Goal: Register for event/course

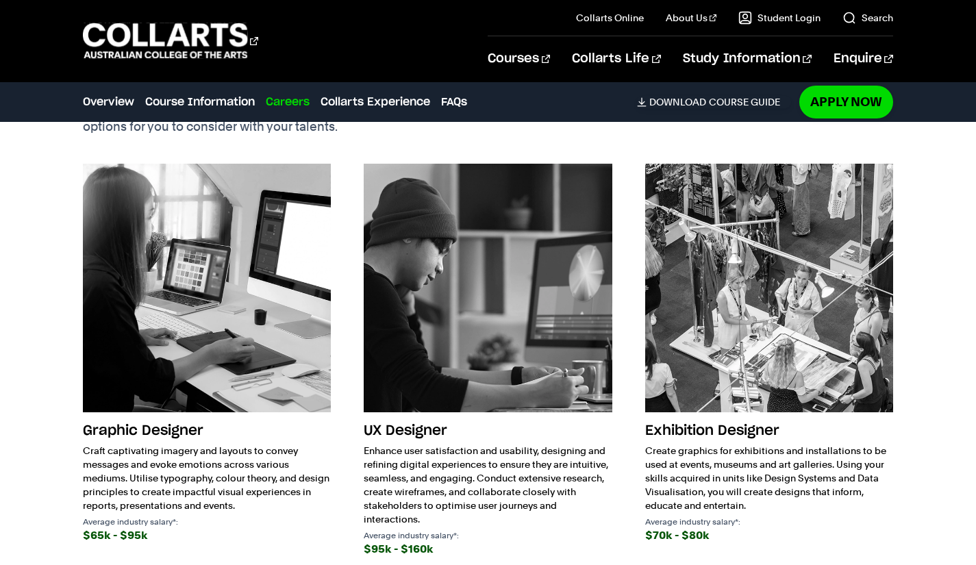
scroll to position [2239, 0]
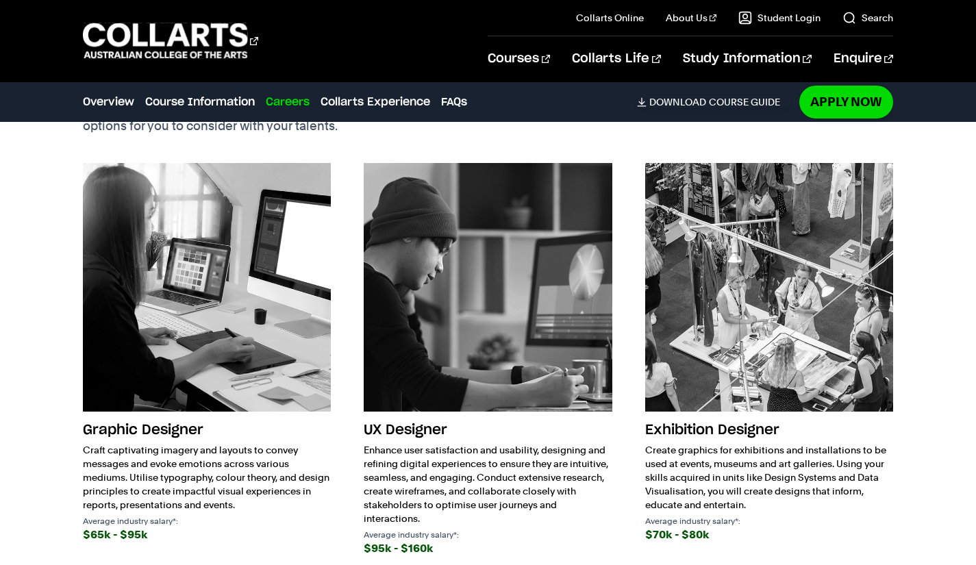
click at [221, 262] on img at bounding box center [207, 287] width 248 height 248
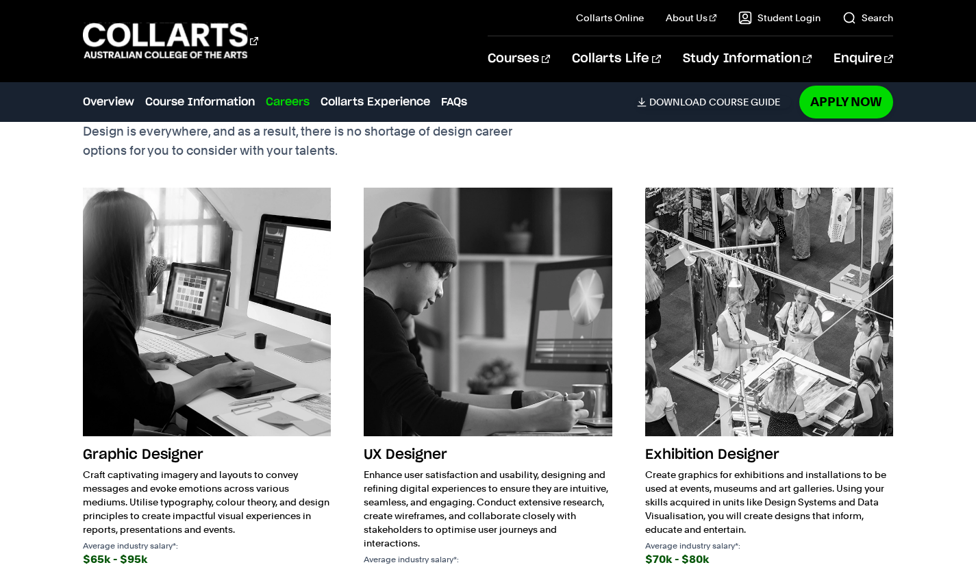
scroll to position [2214, 0]
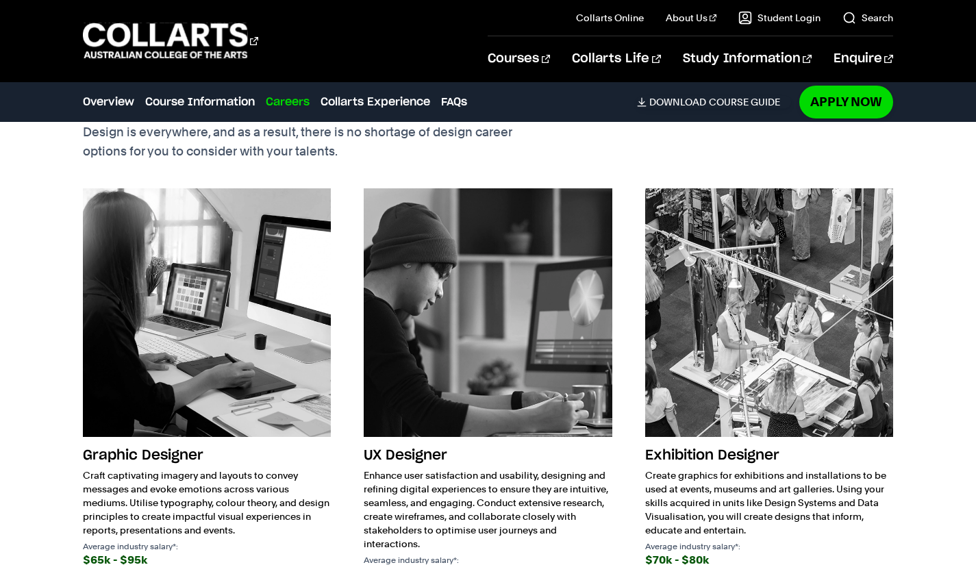
click at [182, 442] on h3 "Graphic Designer" at bounding box center [207, 455] width 248 height 26
click at [170, 442] on h3 "Graphic Designer" at bounding box center [207, 455] width 248 height 26
click at [163, 369] on img at bounding box center [207, 312] width 248 height 248
click at [190, 505] on p "Craft captivating imagery and layouts to convey messages and evoke emotions acr…" at bounding box center [207, 502] width 248 height 68
click at [127, 513] on div "$65k - $95k" at bounding box center [207, 560] width 248 height 19
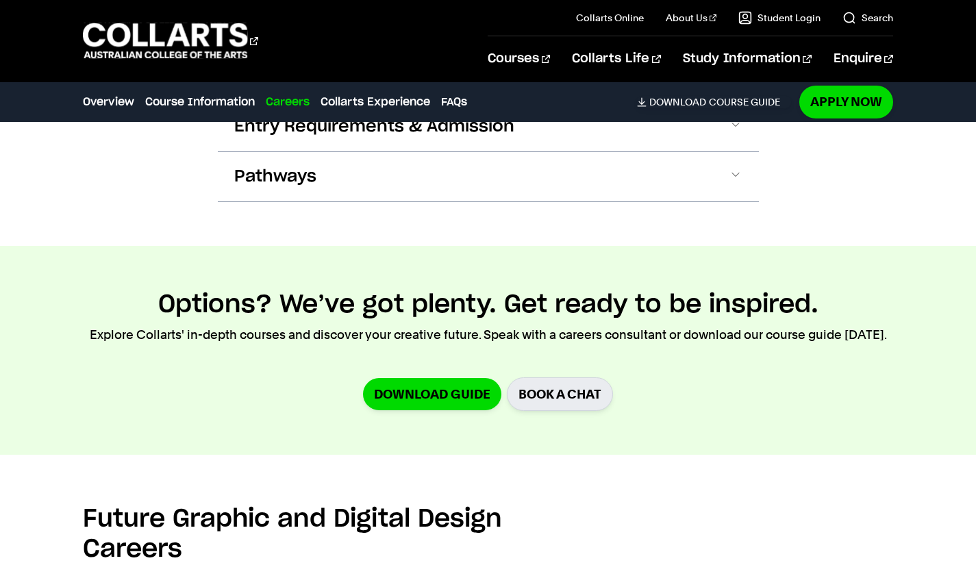
scroll to position [1717, 0]
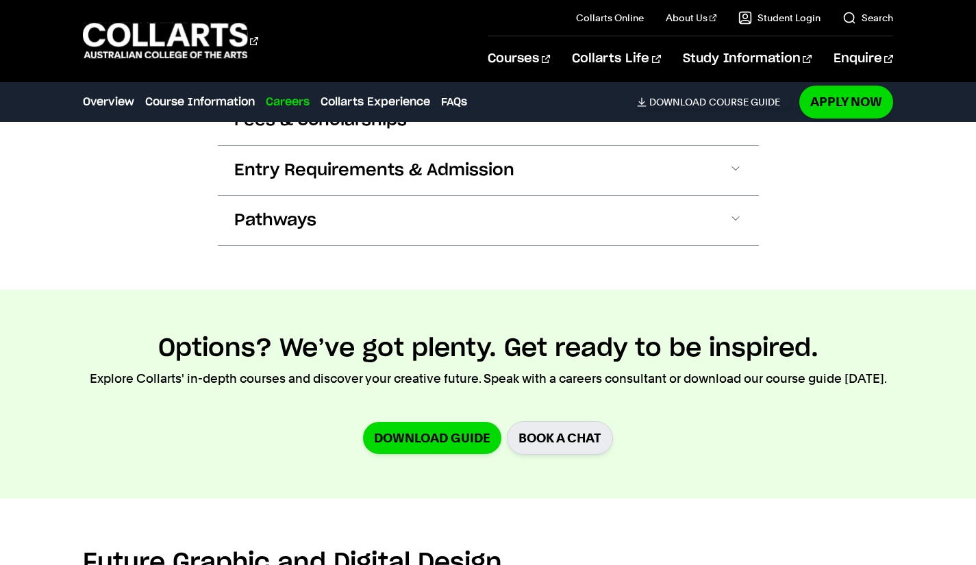
click at [695, 442] on section "Options? We’ve got plenty. Get ready to be inspired. Explore Collarts' in-depth…" at bounding box center [488, 394] width 976 height 209
click at [592, 426] on link "BOOK A CHAT" at bounding box center [560, 438] width 106 height 34
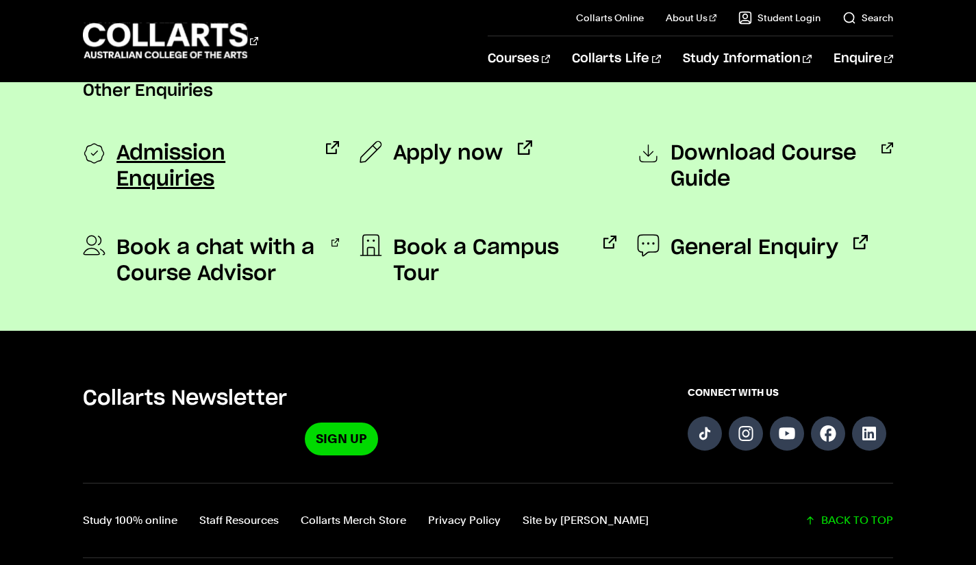
scroll to position [1410, 0]
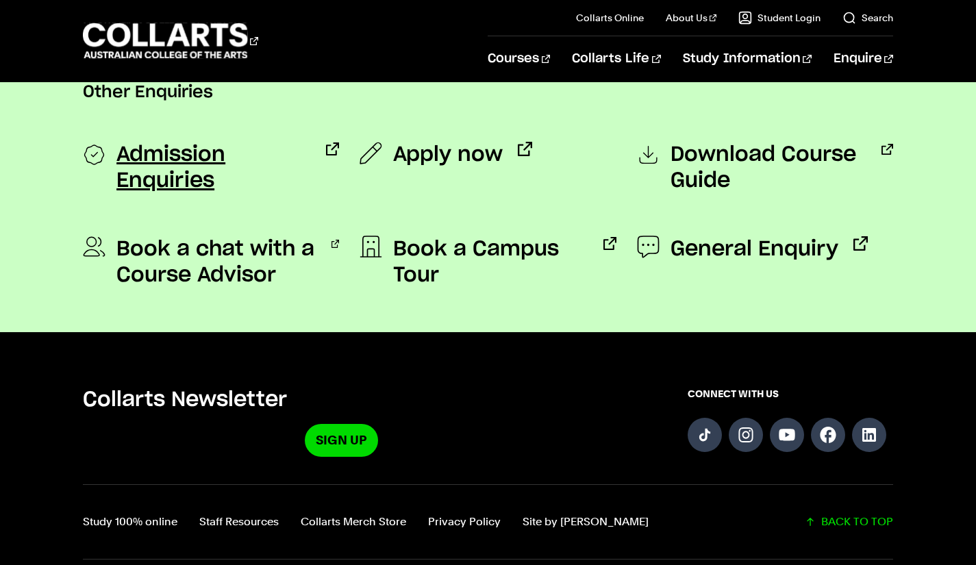
click at [248, 143] on span "Admission Enquiries" at bounding box center [213, 168] width 195 height 52
click at [426, 142] on span "Apply now" at bounding box center [448, 155] width 110 height 26
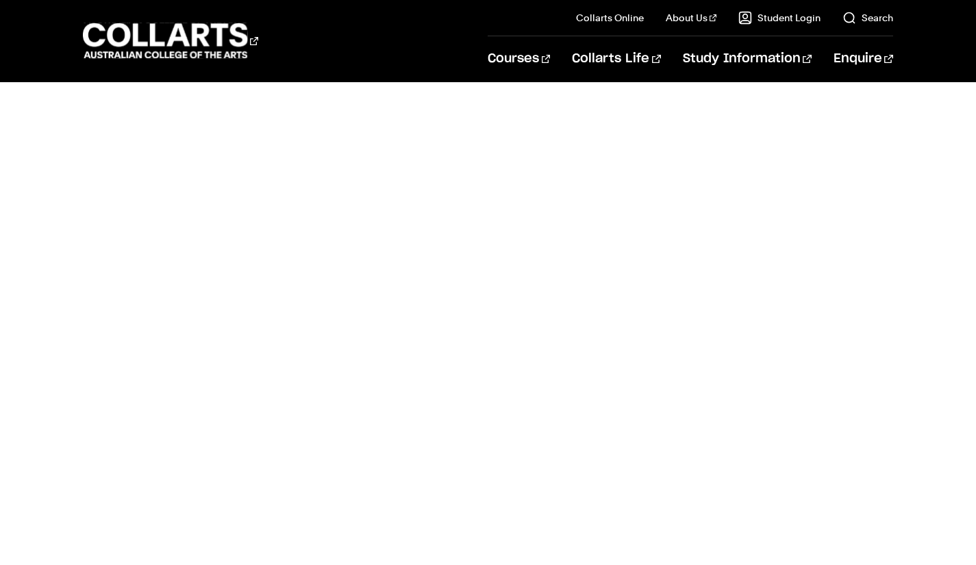
scroll to position [513, 0]
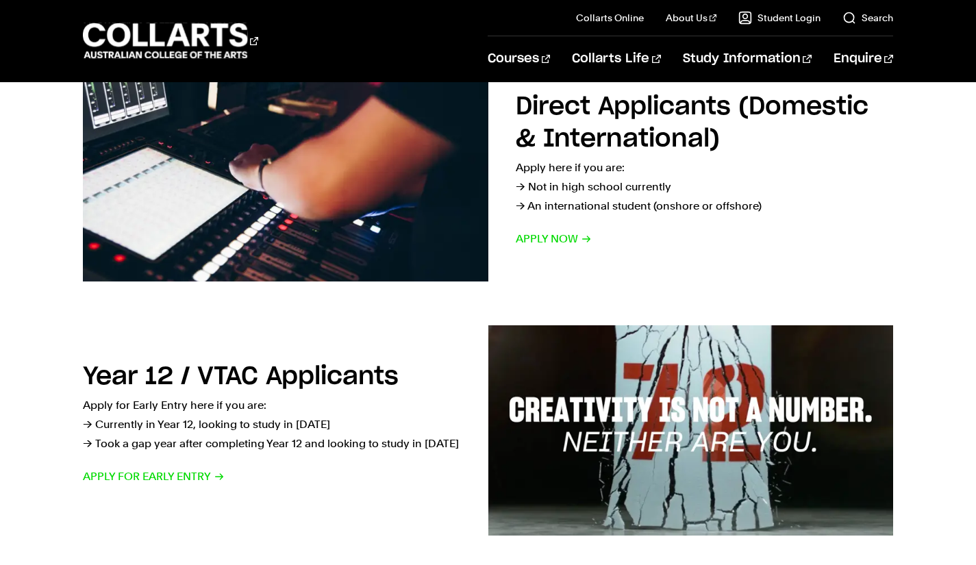
scroll to position [254, 0]
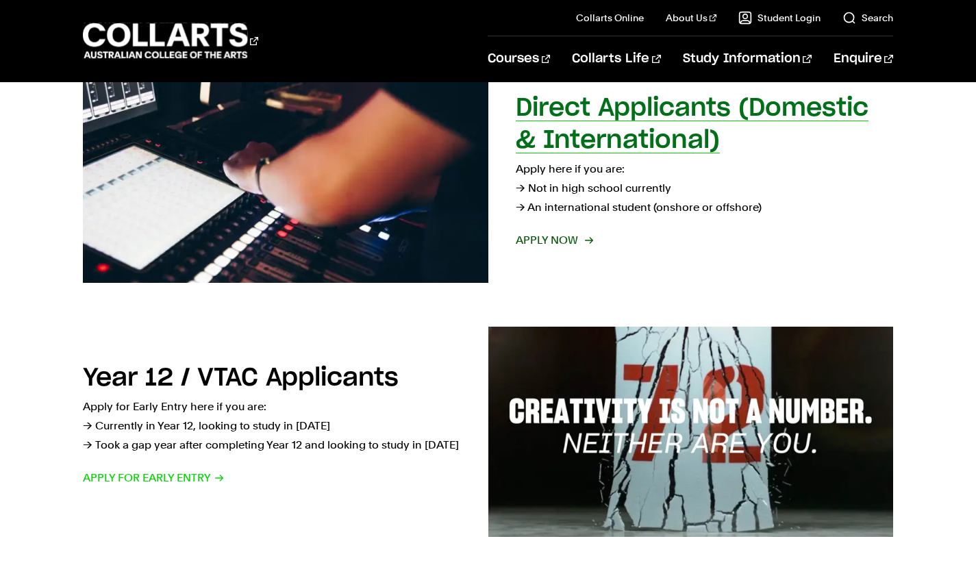
click at [558, 245] on span "Apply now" at bounding box center [554, 240] width 76 height 19
